Goal: Obtain resource: Download file/media

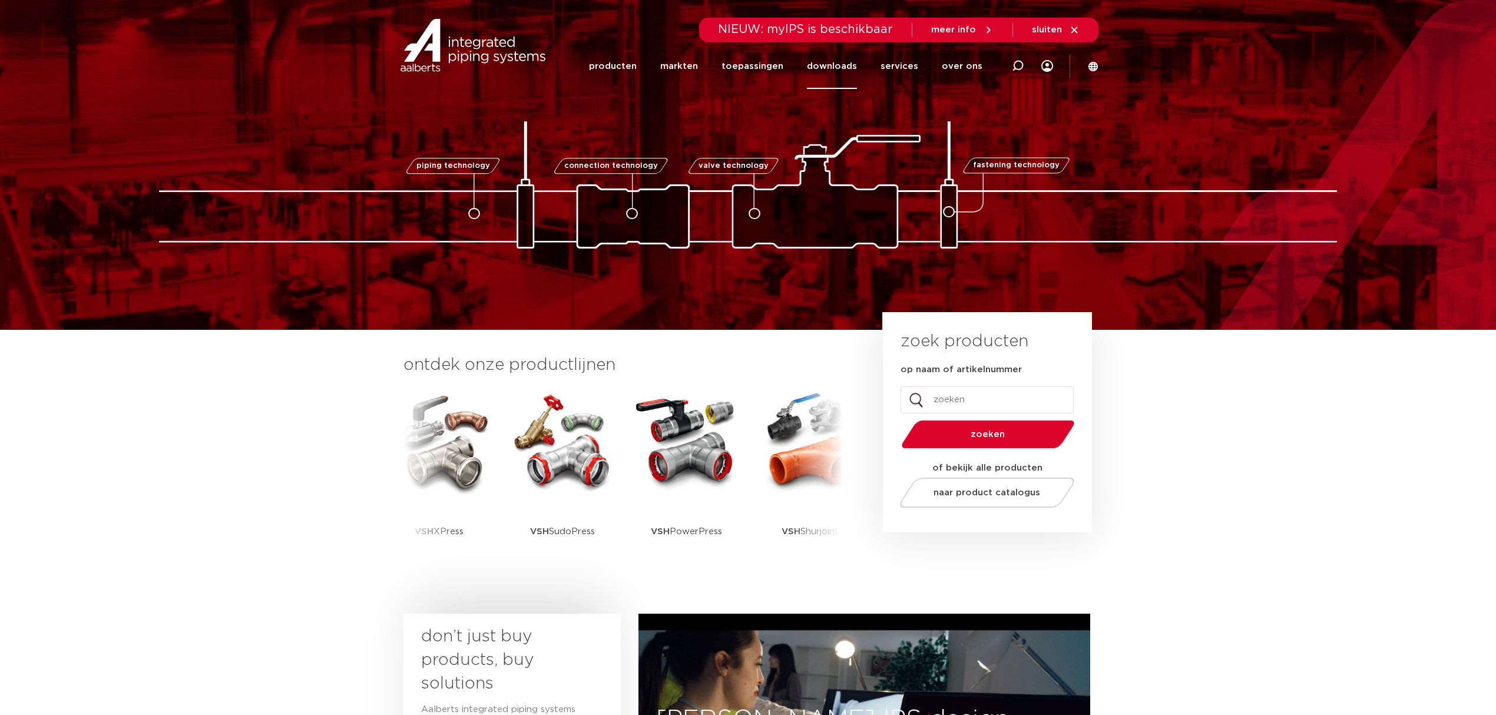
click at [823, 61] on link "downloads" at bounding box center [832, 66] width 50 height 45
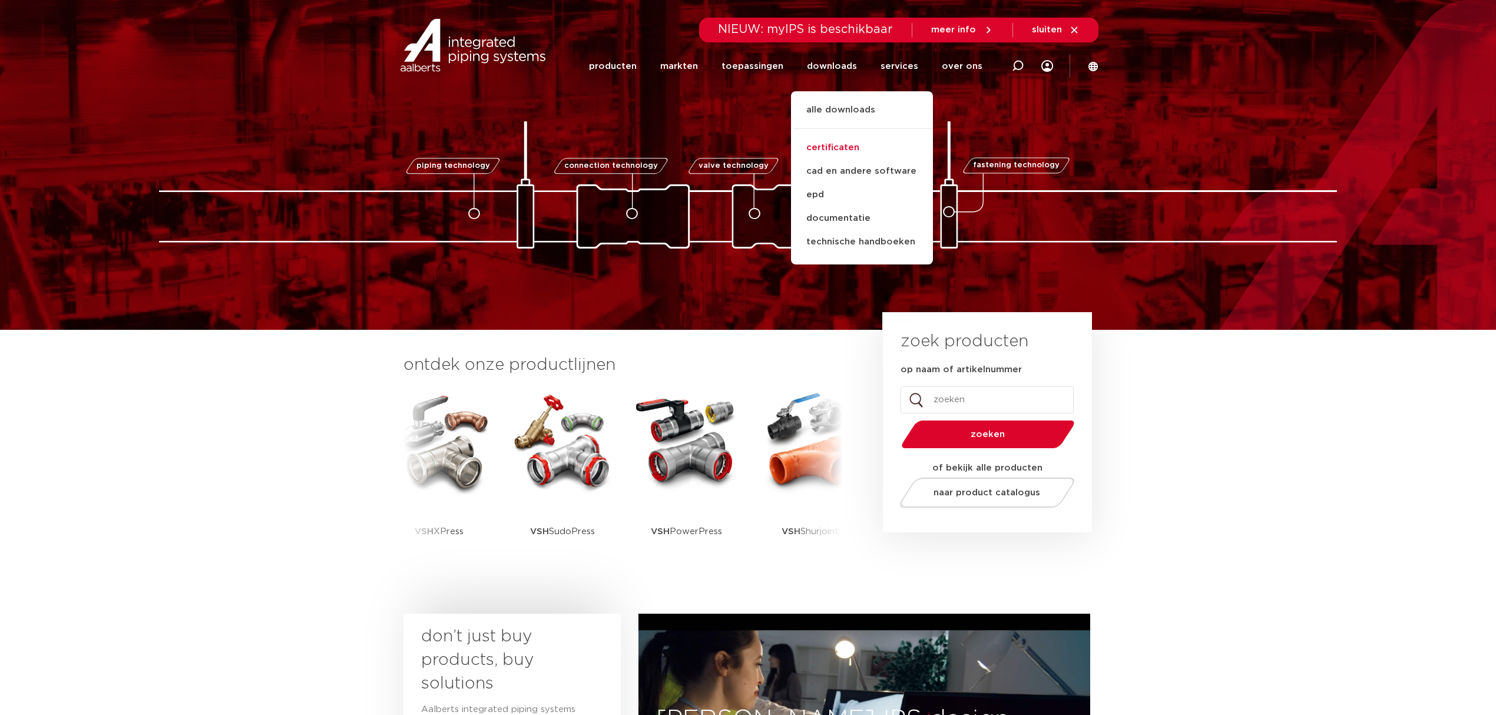
click at [830, 144] on link "certificaten" at bounding box center [862, 148] width 142 height 24
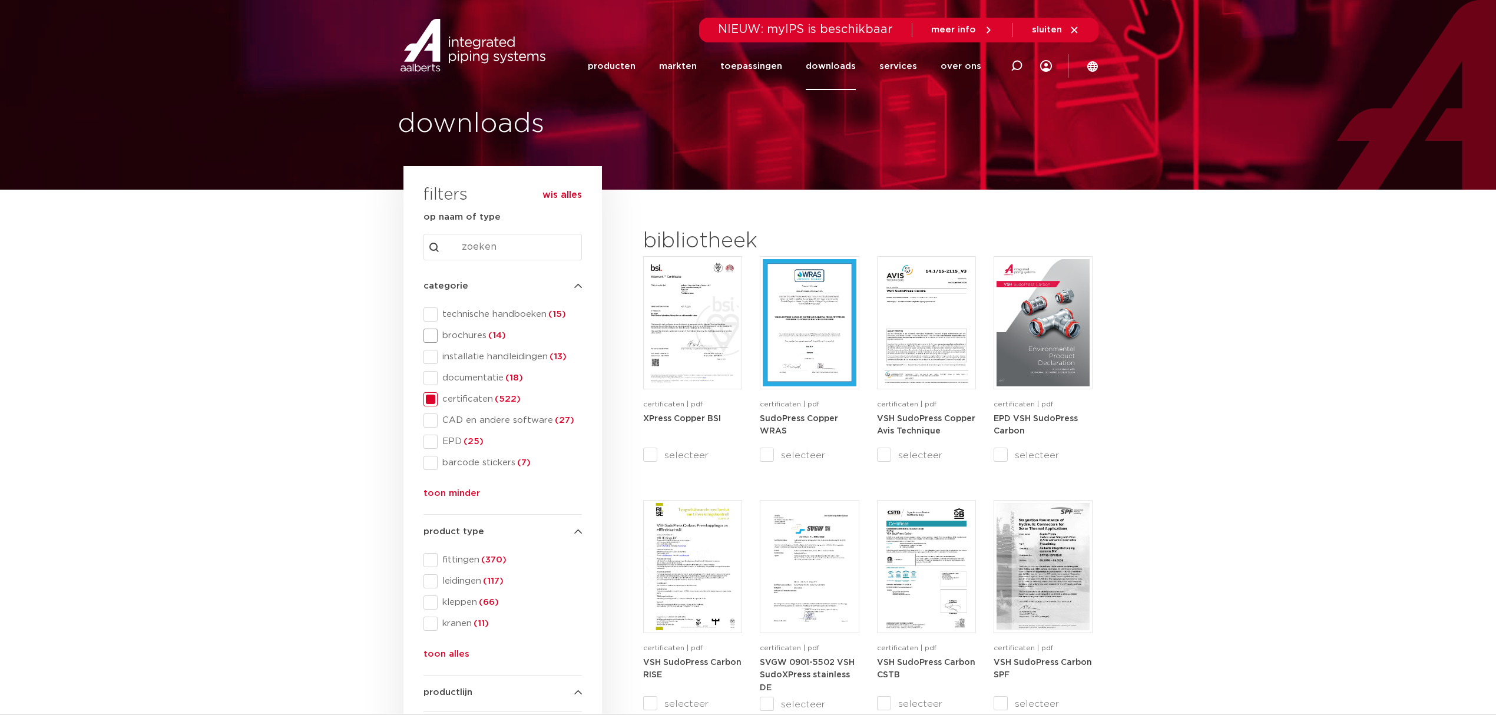
scroll to position [78, 0]
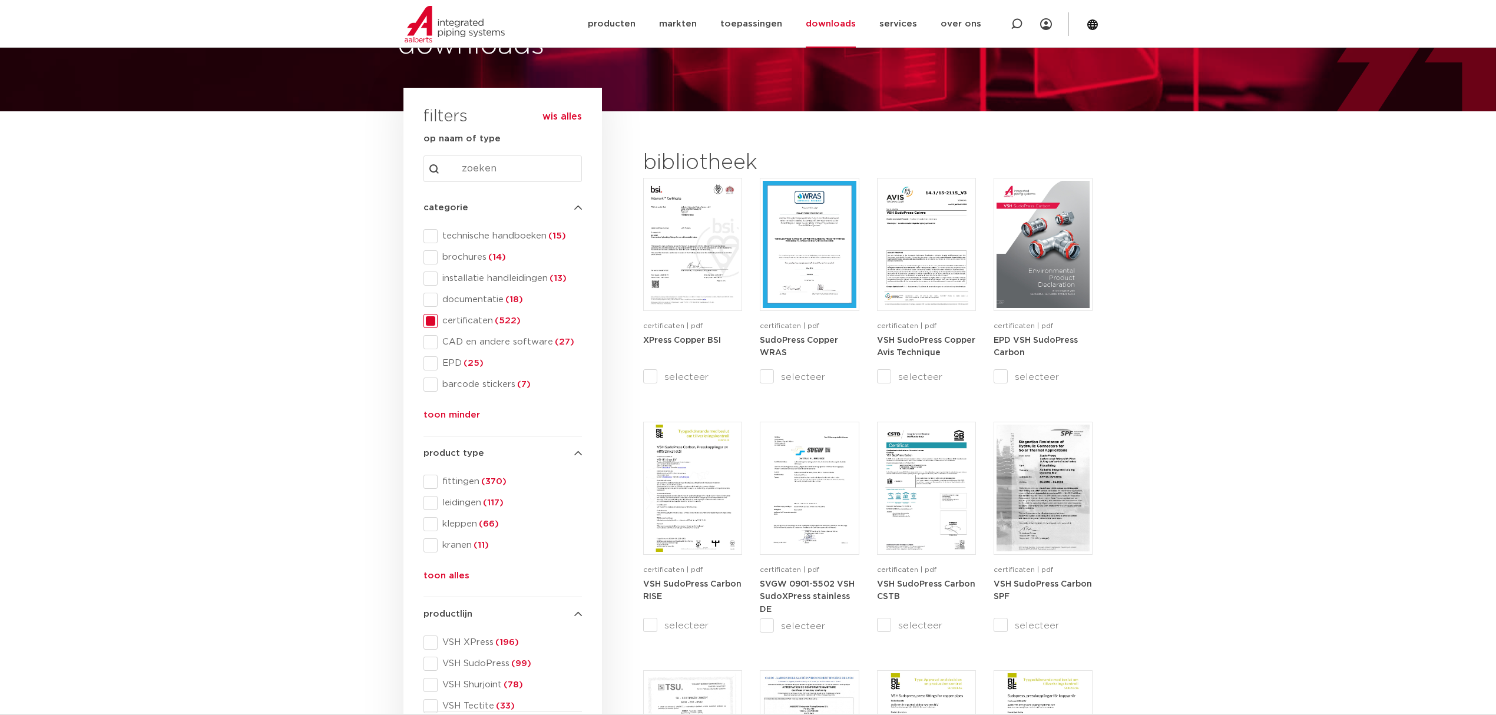
click at [467, 320] on span "certificaten (522)" at bounding box center [510, 321] width 144 height 12
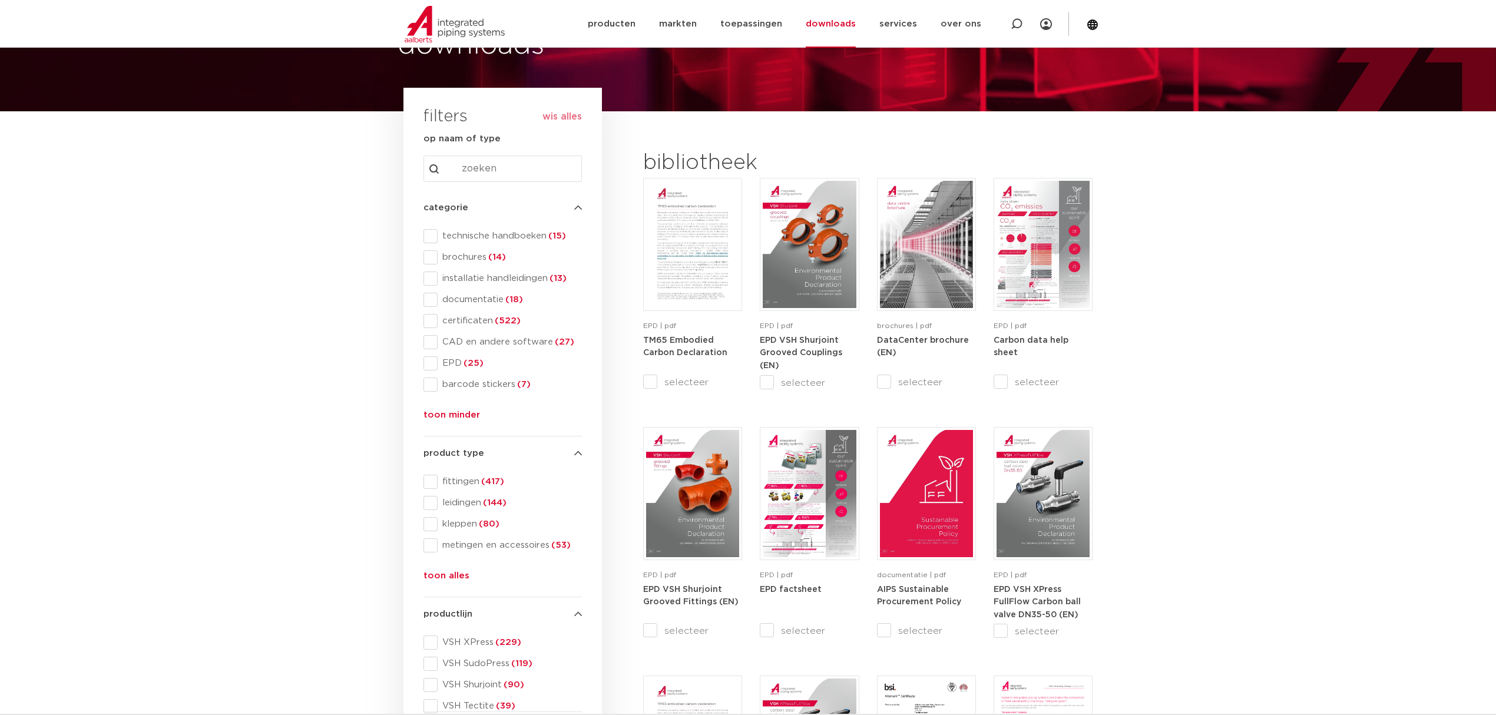
click at [521, 179] on input "Search content" at bounding box center [502, 168] width 158 height 27
type input "ATG"
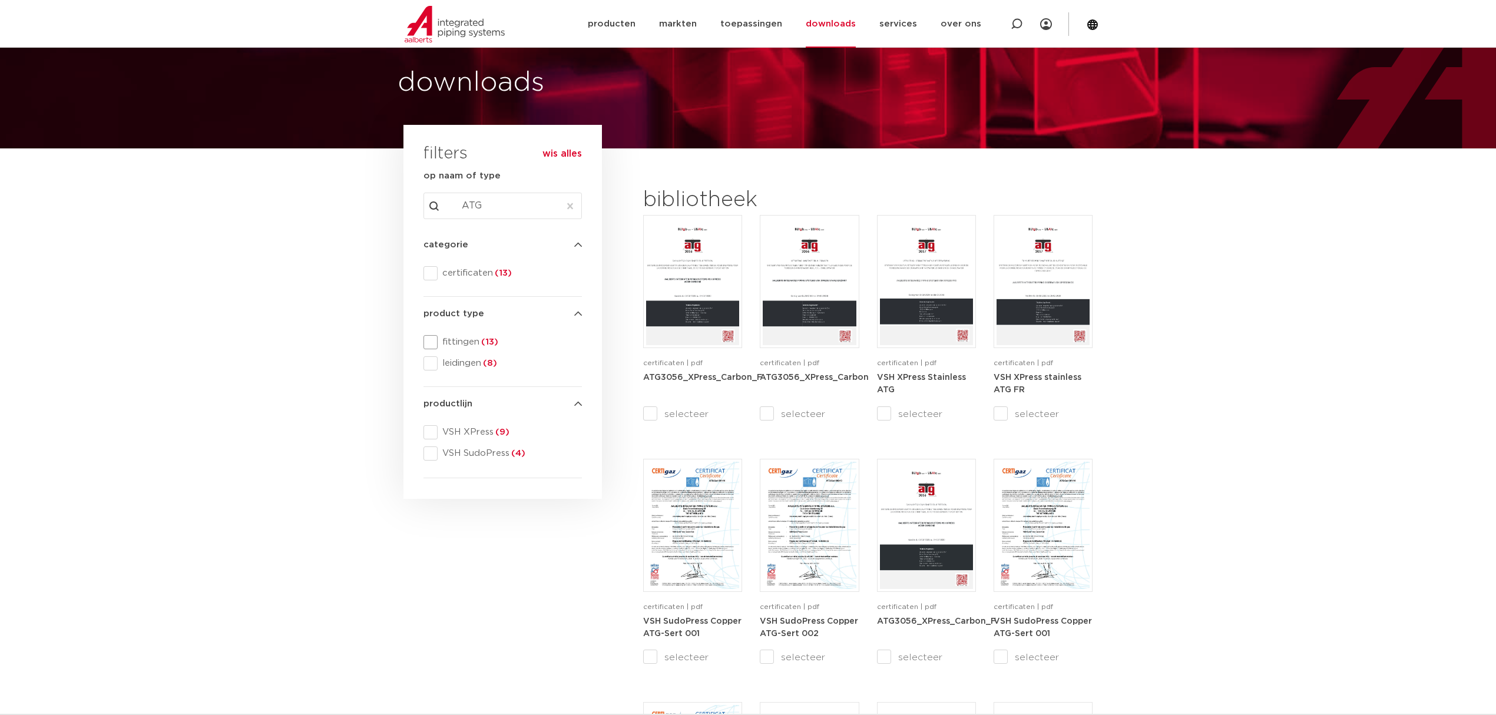
scroll to position [78, 0]
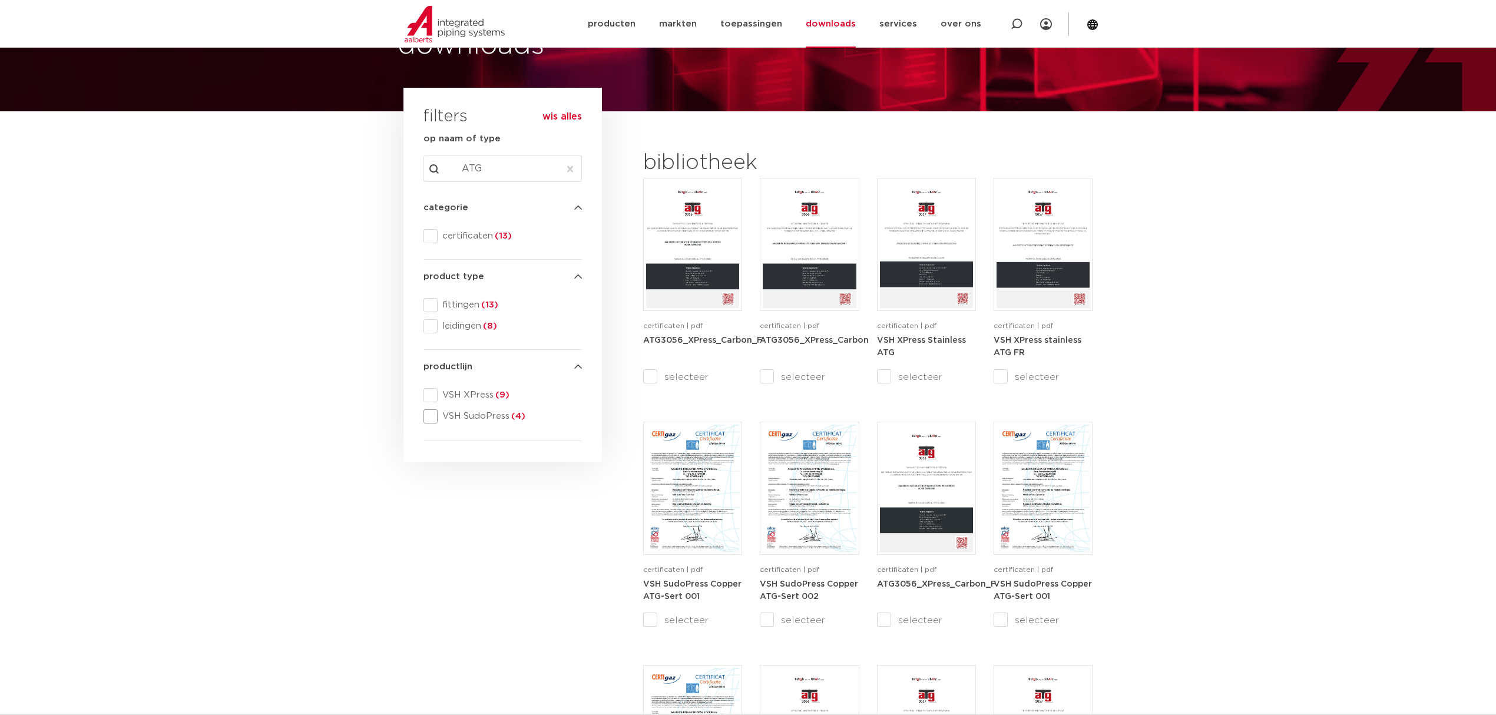
click at [479, 418] on span "VSH SudoPress (4)" at bounding box center [510, 416] width 144 height 12
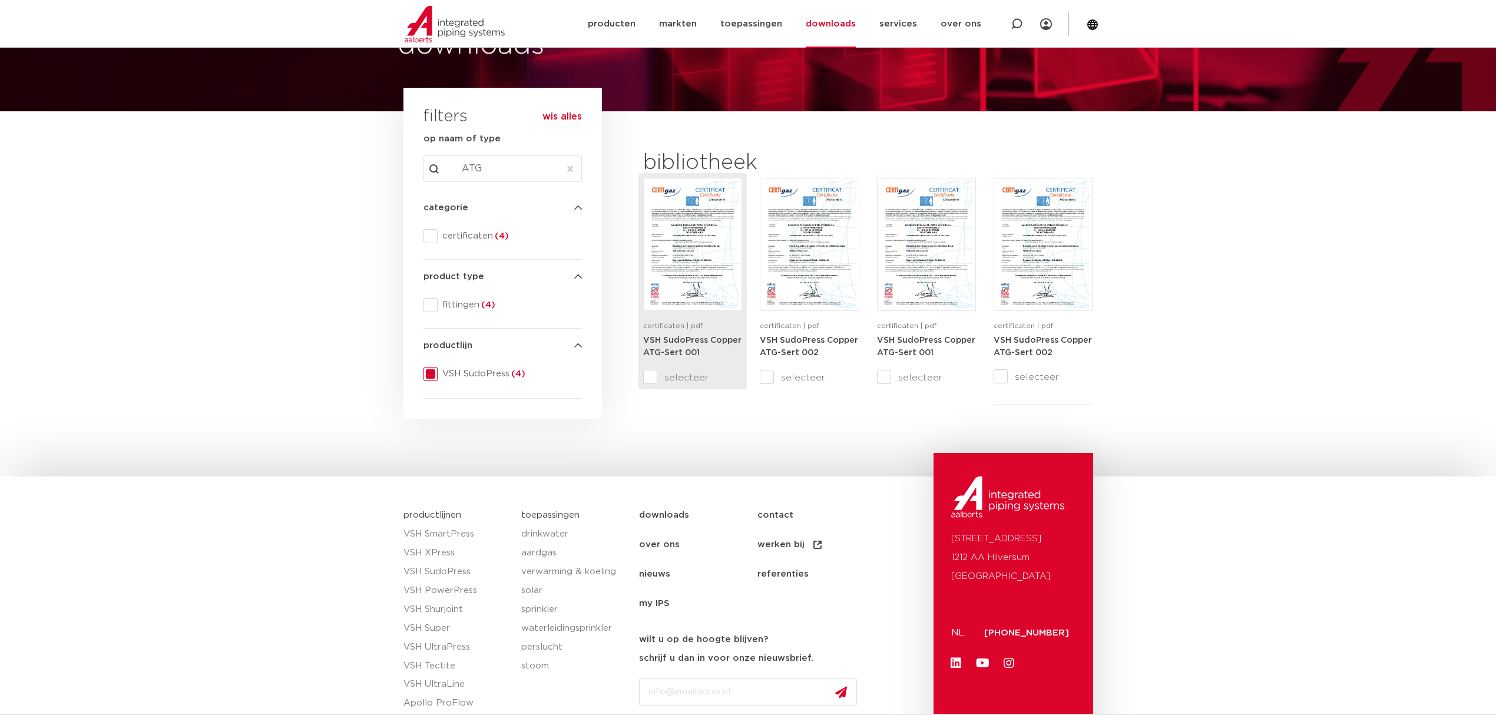
click at [681, 347] on strong "VSH SudoPress Copper ATG-Sert 001" at bounding box center [692, 346] width 98 height 21
